Goal: Check status

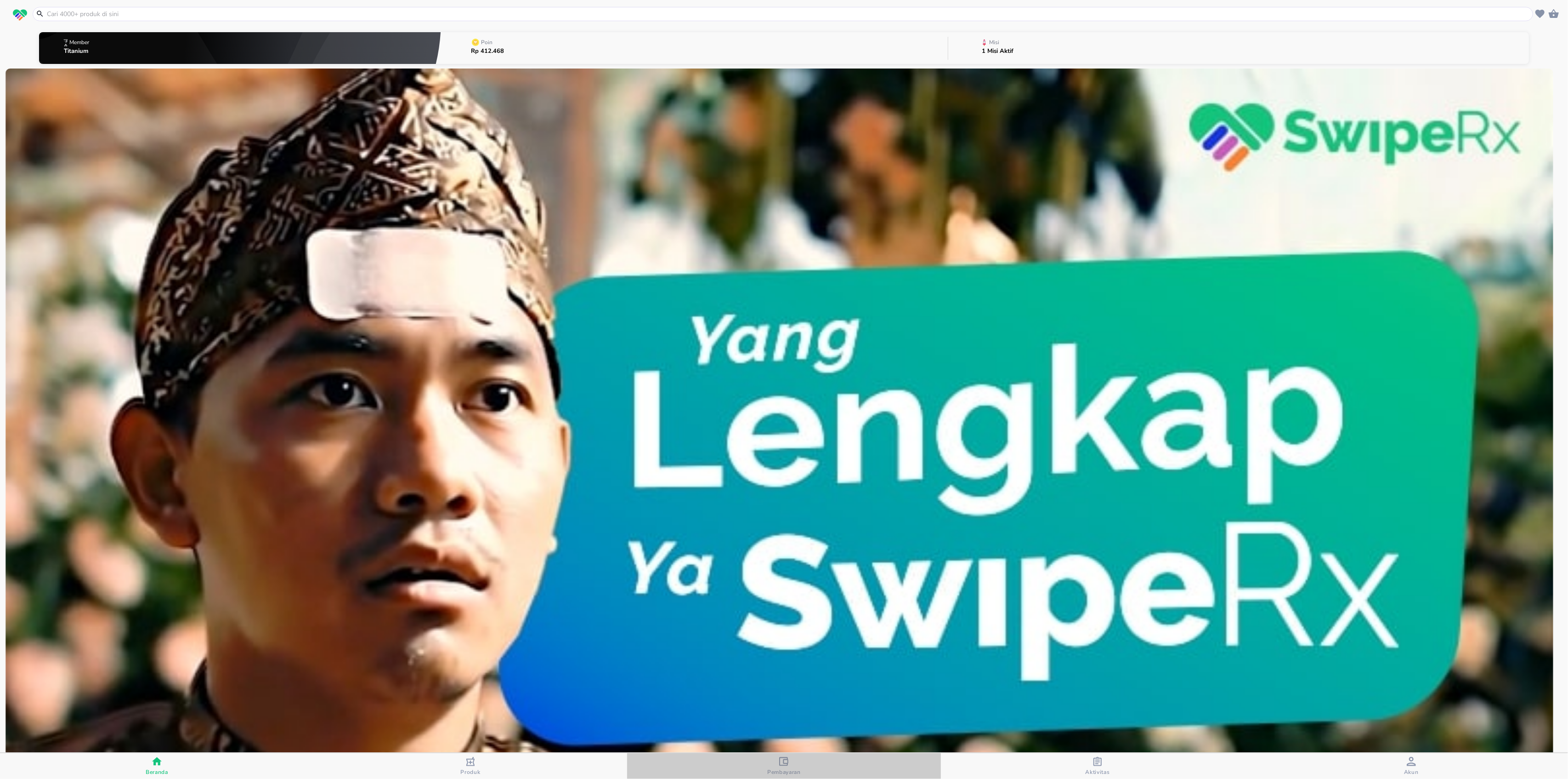
click at [791, 760] on div "Pembayaran" at bounding box center [784, 766] width 33 height 19
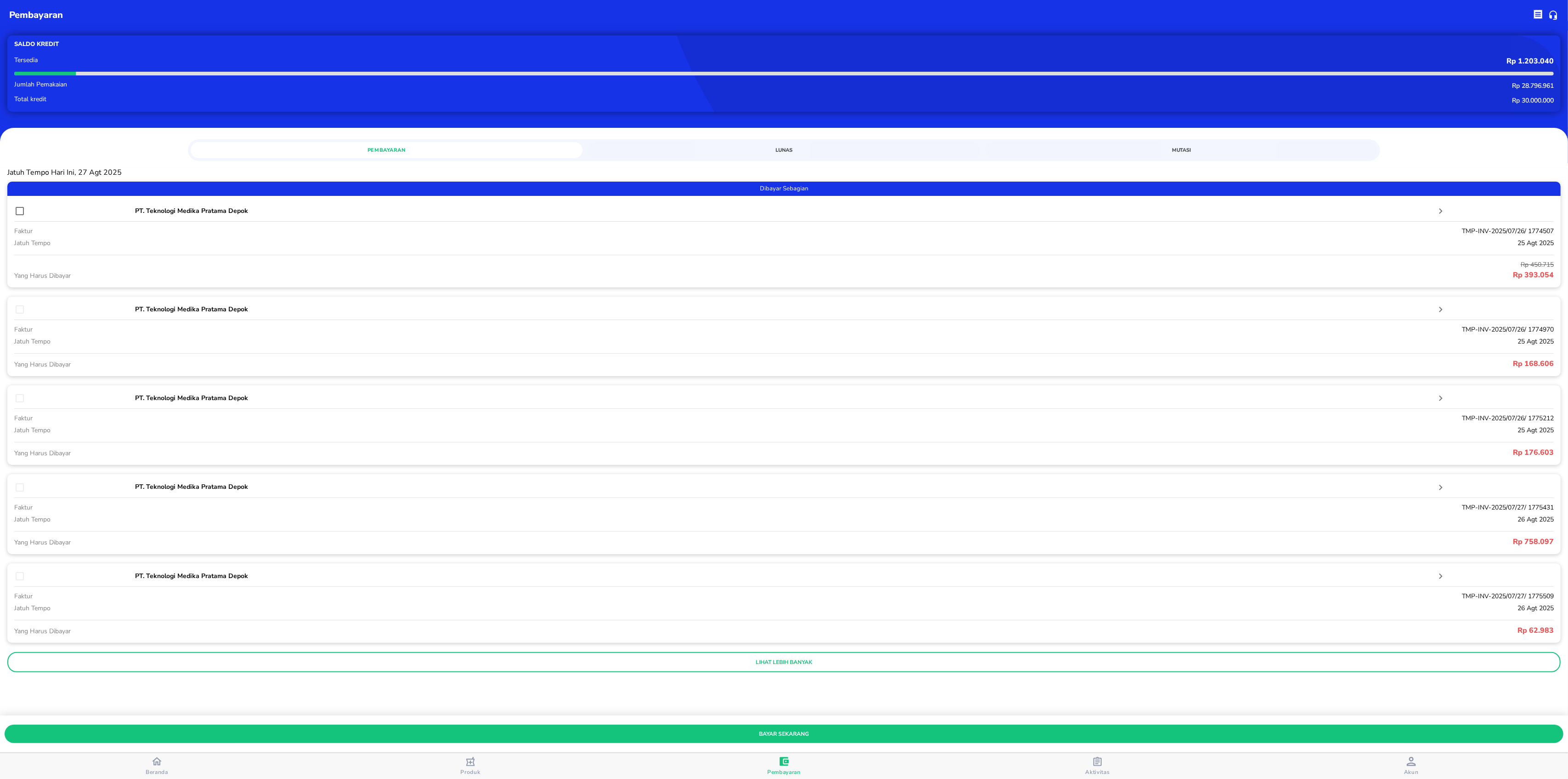
click at [1129, 147] on span "Mutasi" at bounding box center [1181, 149] width 381 height 9
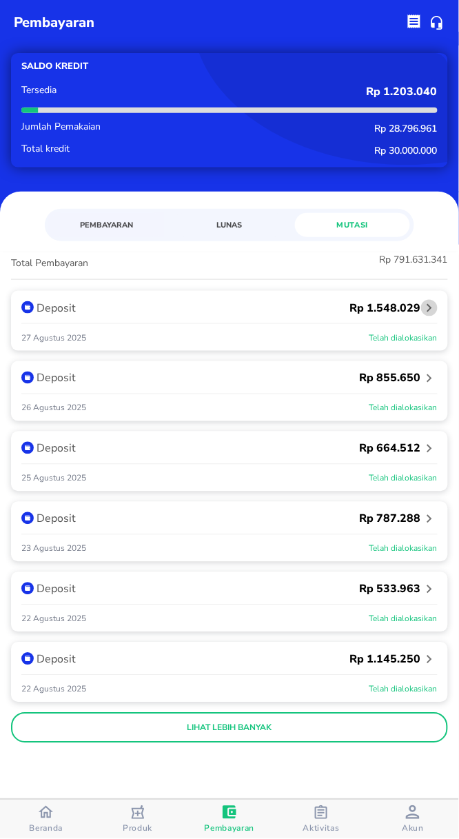
click at [428, 307] on icon "button" at bounding box center [429, 308] width 17 height 17
